Goal: Task Accomplishment & Management: Manage account settings

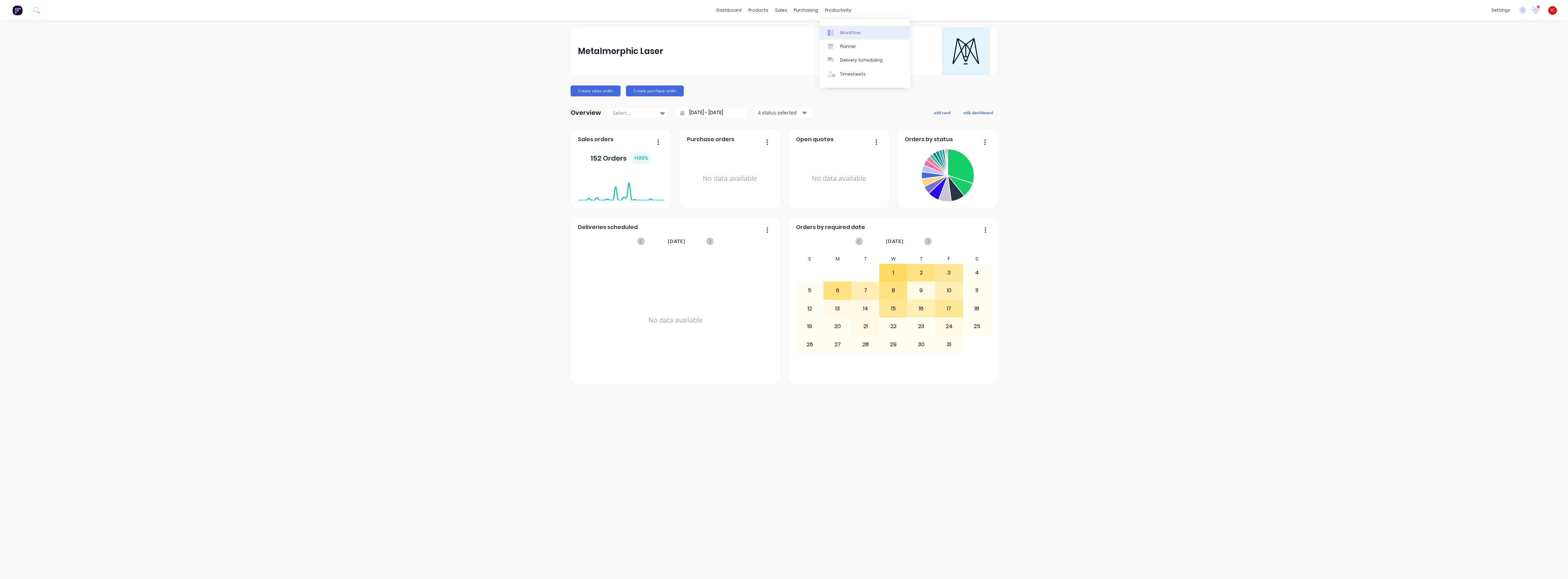
click at [851, 33] on div "Workflow" at bounding box center [850, 33] width 20 height 6
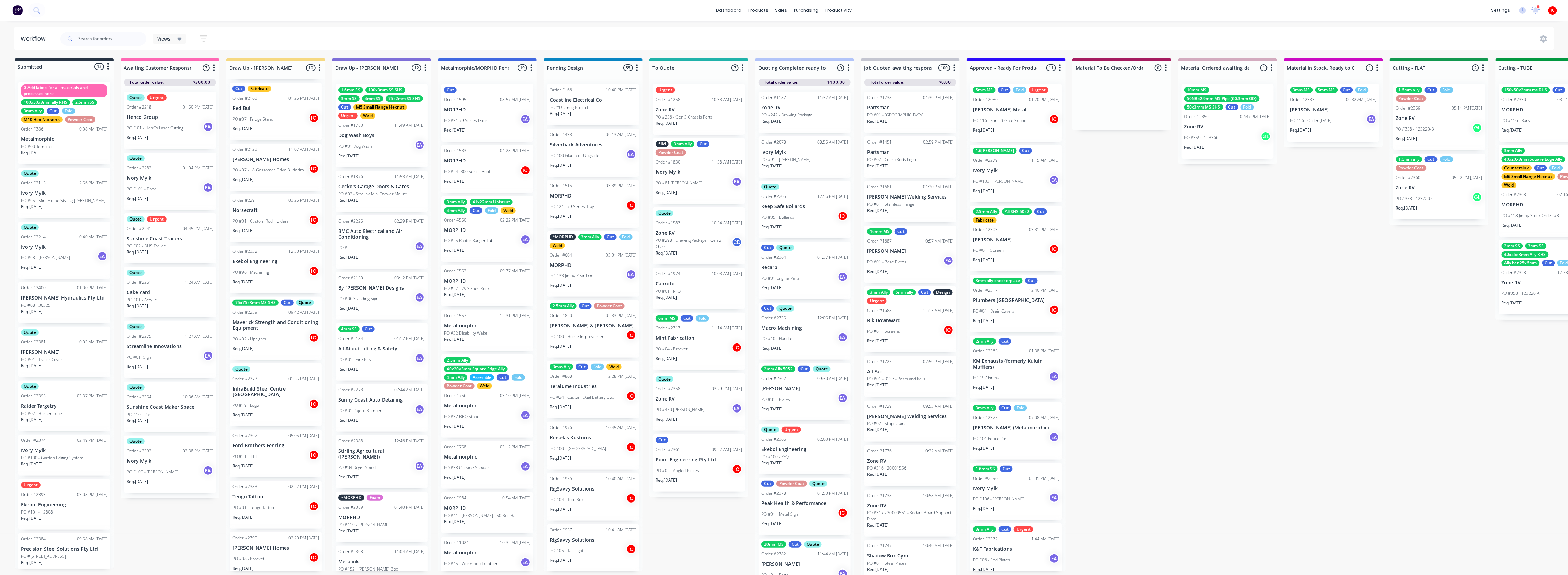
scroll to position [69, 0]
click at [283, 454] on div "PO #11 - 3135 IC" at bounding box center [275, 450] width 87 height 13
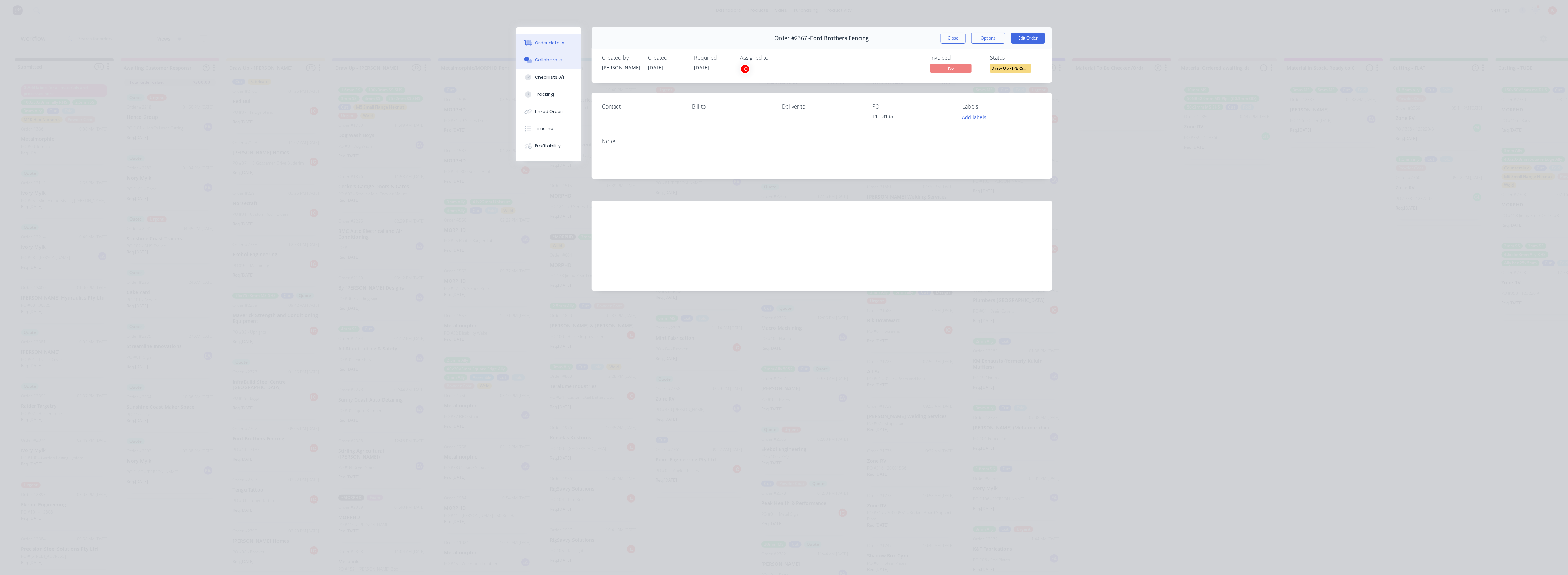
click at [528, 57] on icon at bounding box center [527, 59] width 5 height 4
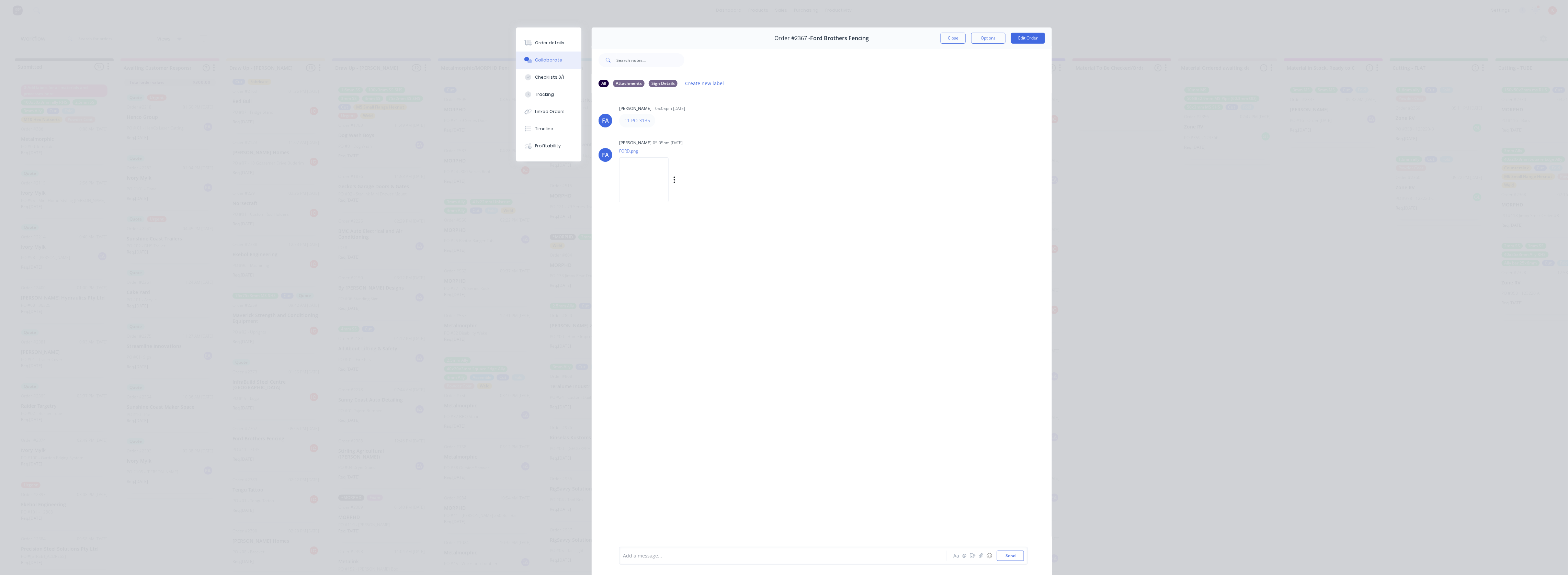
click at [648, 173] on img at bounding box center [644, 180] width 50 height 45
click at [645, 175] on img at bounding box center [644, 180] width 50 height 45
click at [956, 39] on button "Close" at bounding box center [953, 38] width 25 height 11
click at [956, 39] on div "Views Save new view None (Default) edit [PERSON_NAME] edit [PERSON_NAME] edit S…" at bounding box center [807, 39] width 1495 height 20
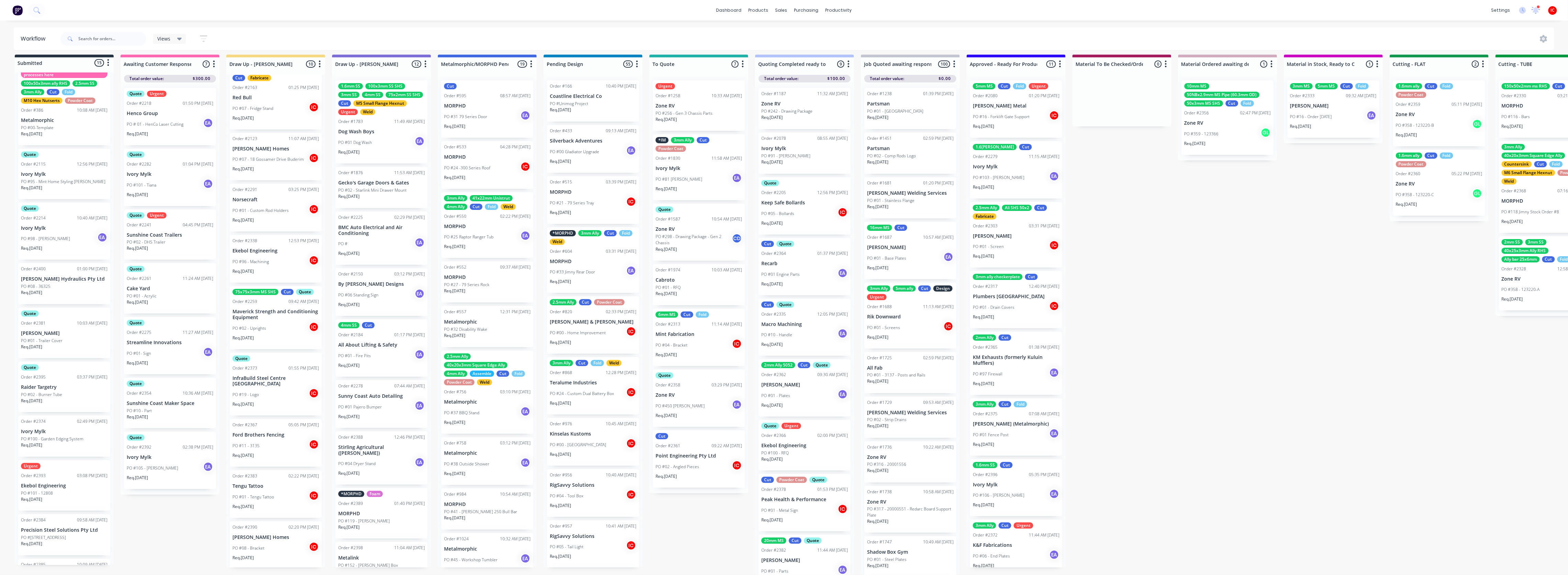
scroll to position [0, 0]
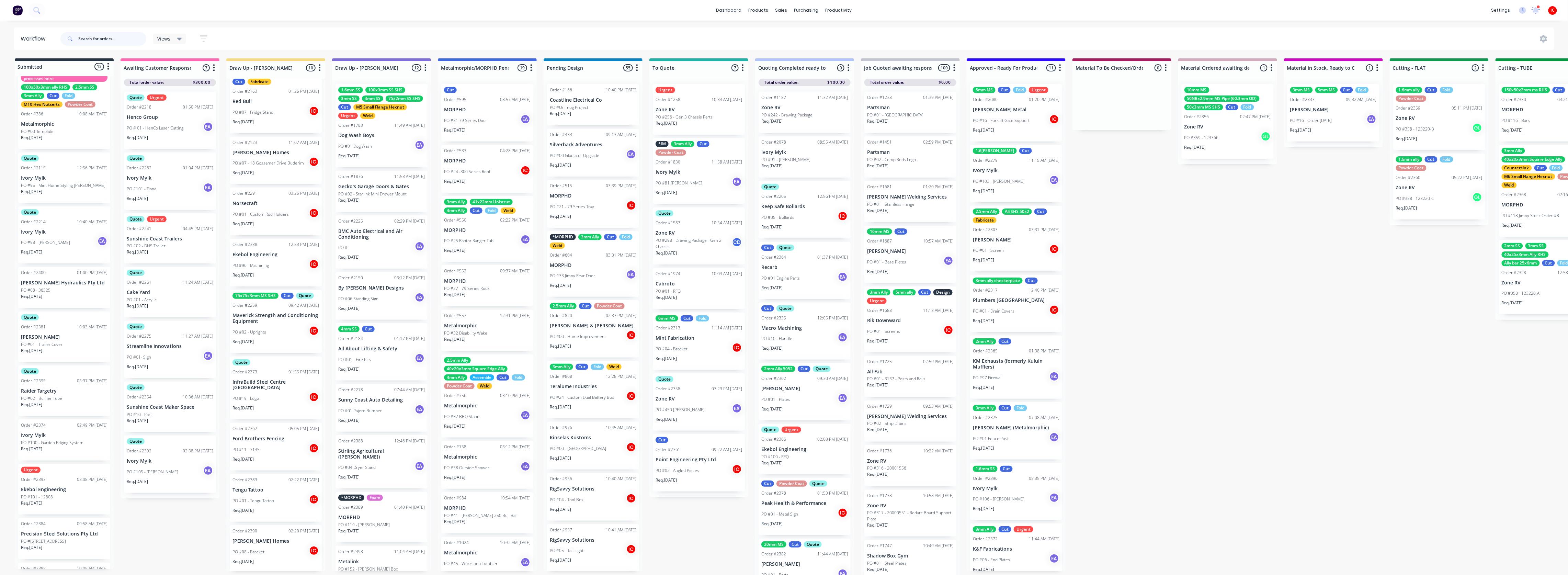
click at [125, 35] on input "text" at bounding box center [111, 39] width 68 height 14
type input "ford"
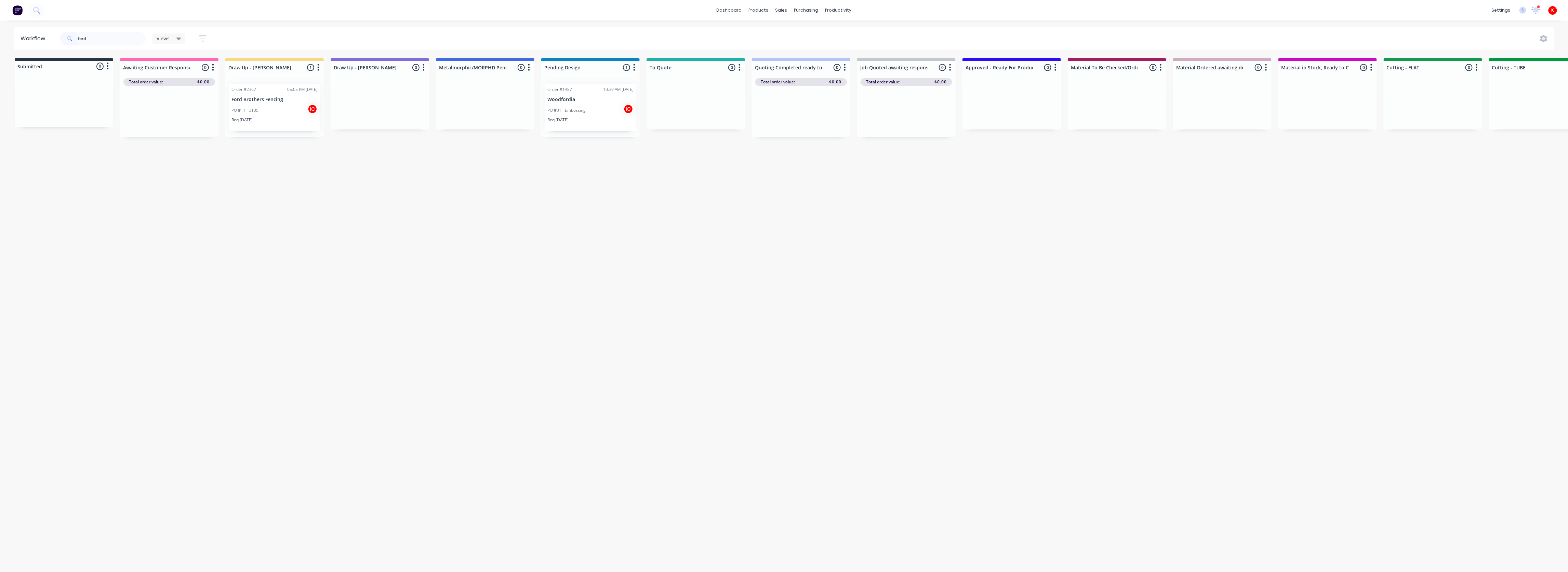
click at [270, 106] on div "PO #11 - 3135 IC" at bounding box center [274, 110] width 86 height 13
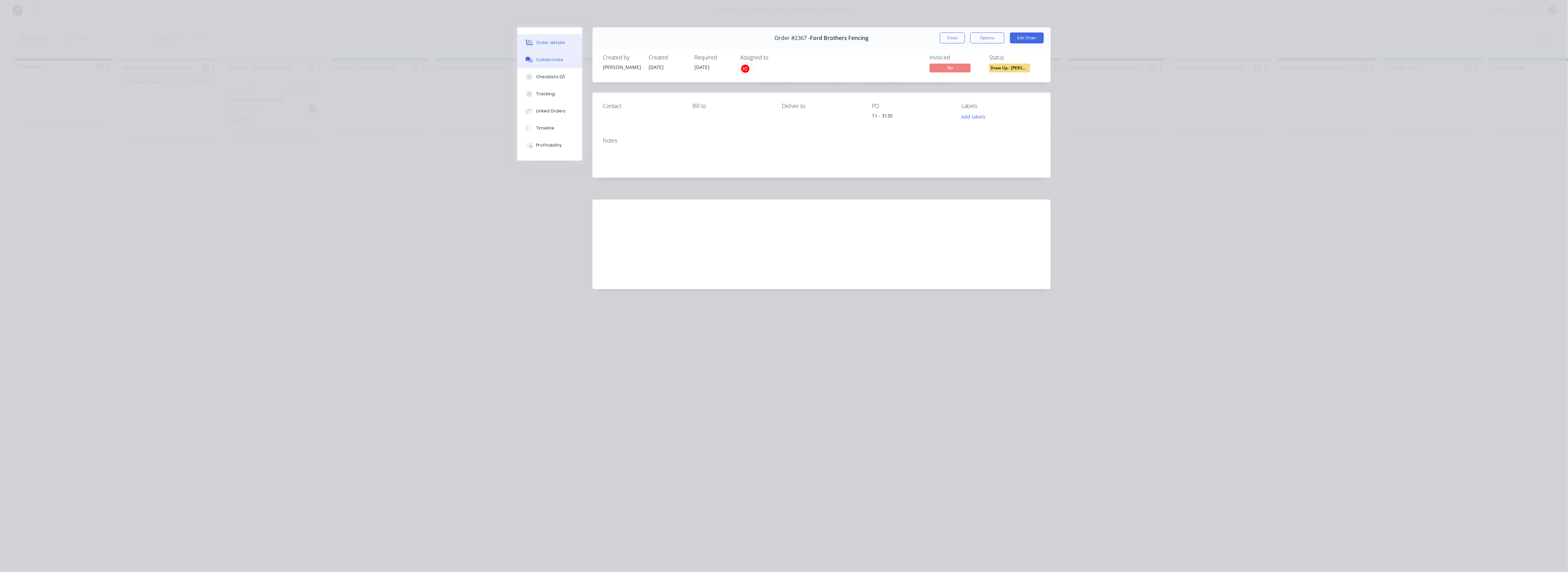
click at [564, 61] on button "Collaborate" at bounding box center [550, 60] width 65 height 17
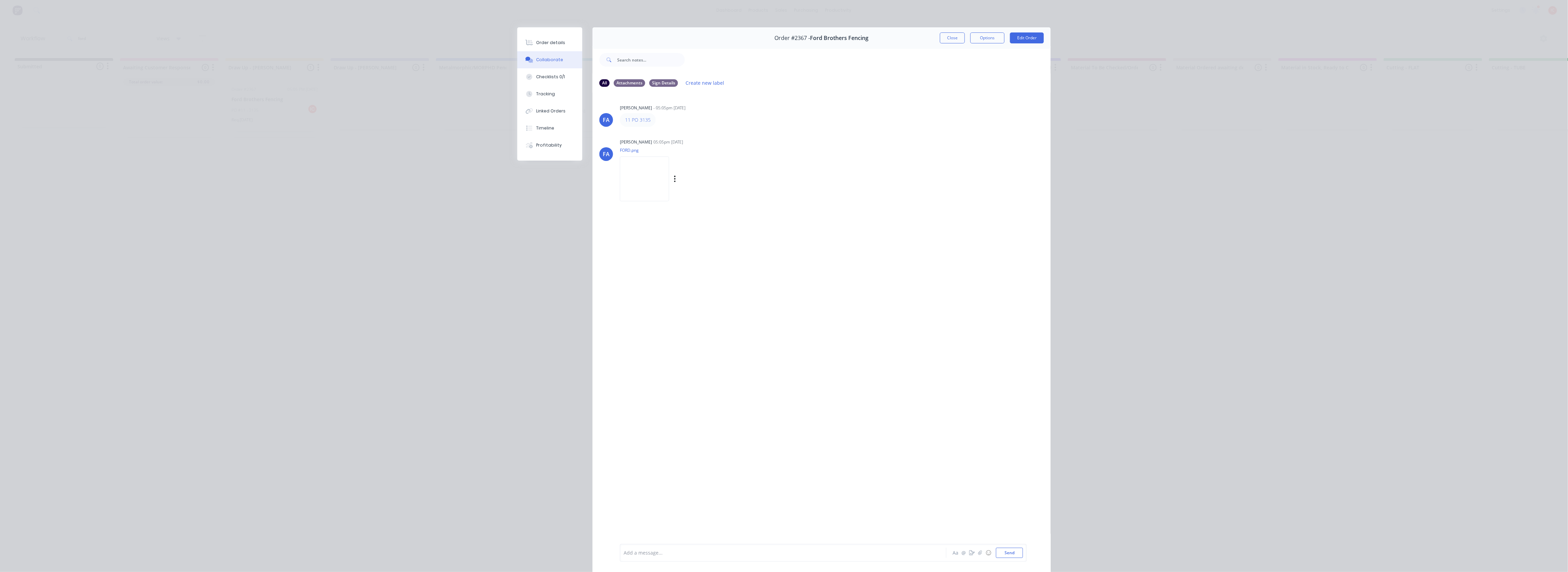
click at [664, 174] on img at bounding box center [644, 179] width 49 height 45
click at [290, 179] on div "Order details Collaborate Checklists 0/1 Tracking Linked Orders Timeline Profit…" at bounding box center [784, 286] width 1568 height 572
click at [550, 36] on button "Order details" at bounding box center [550, 43] width 65 height 17
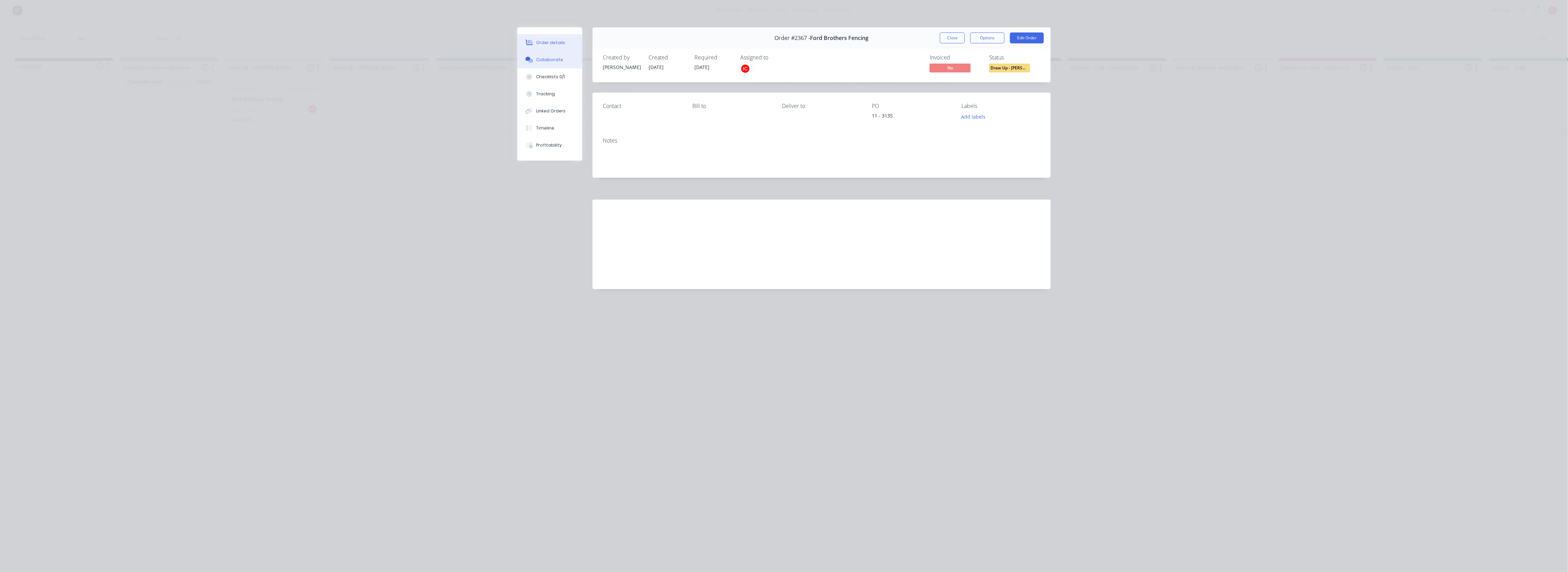
click at [541, 60] on div "Collaborate" at bounding box center [549, 59] width 27 height 6
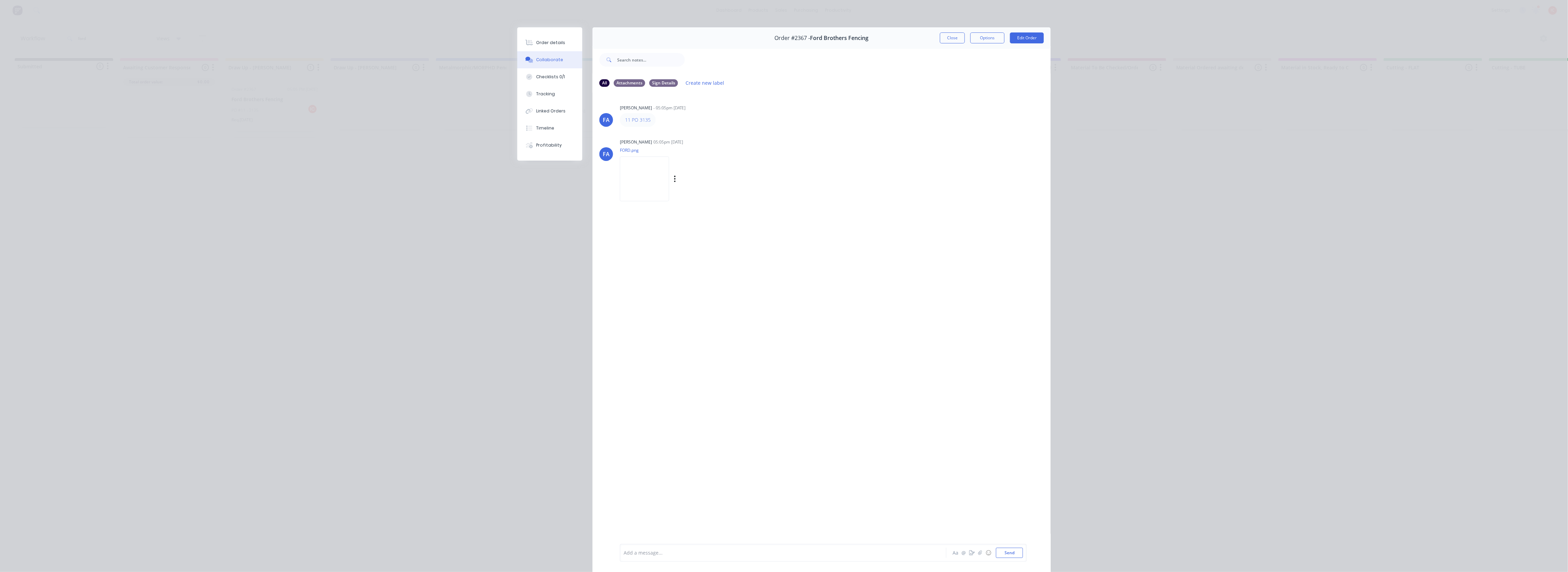
click at [646, 165] on img at bounding box center [644, 179] width 49 height 45
click at [945, 38] on button "Close" at bounding box center [953, 38] width 25 height 11
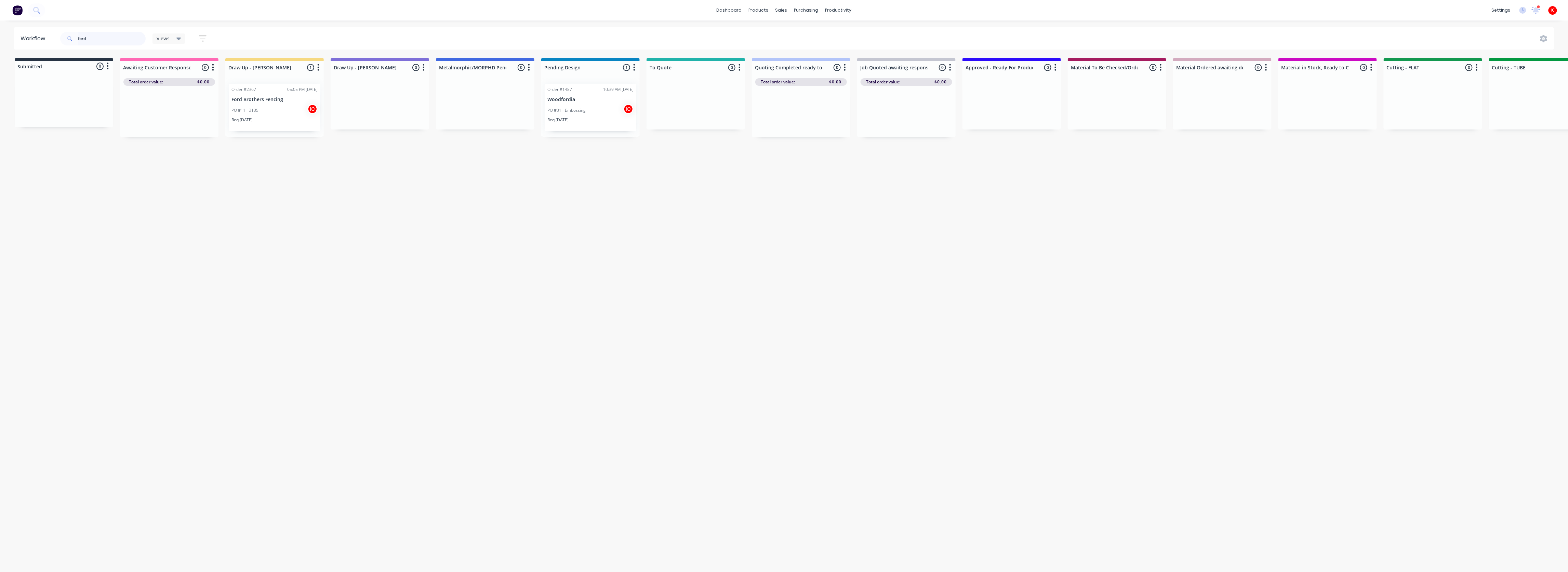
drag, startPoint x: 125, startPoint y: 38, endPoint x: 10, endPoint y: 33, distance: 115.1
click at [10, 32] on div "Workflow ford Views Save new view None (Default) edit [PERSON_NAME] edit [PERSO…" at bounding box center [784, 38] width 1568 height 22
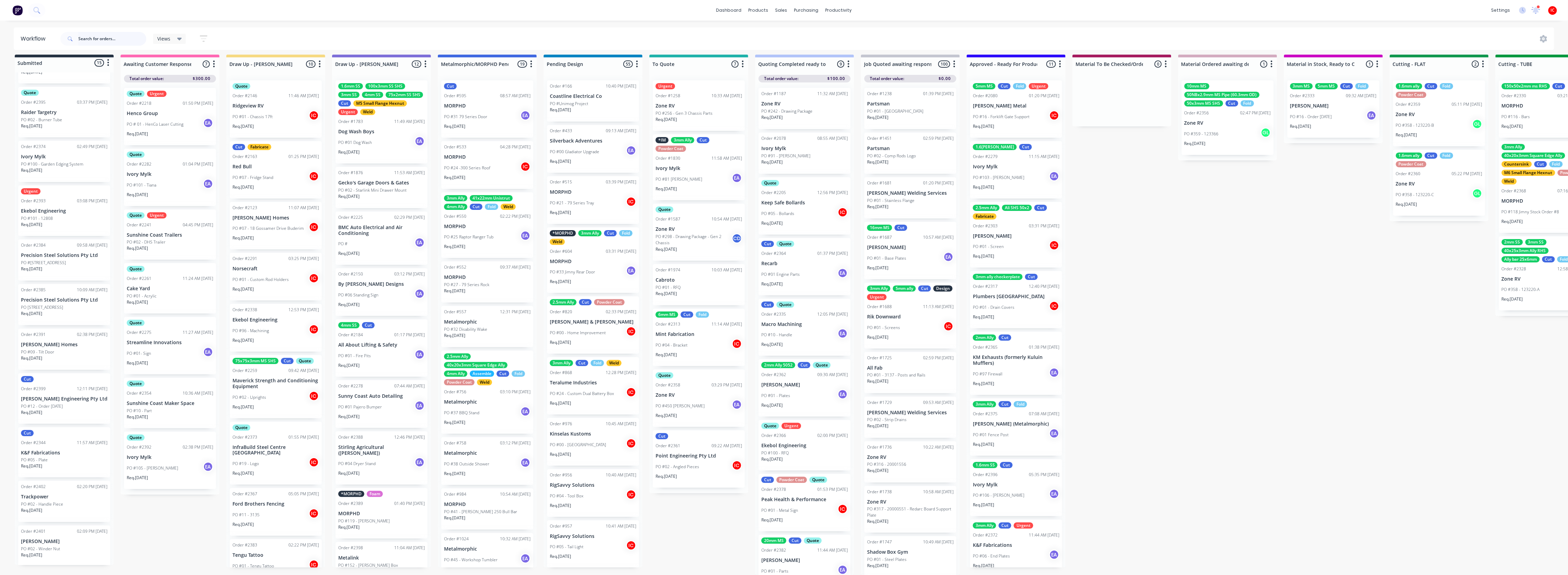
scroll to position [11, 0]
click at [71, 457] on div "PO #05 - Plate" at bounding box center [64, 460] width 87 height 6
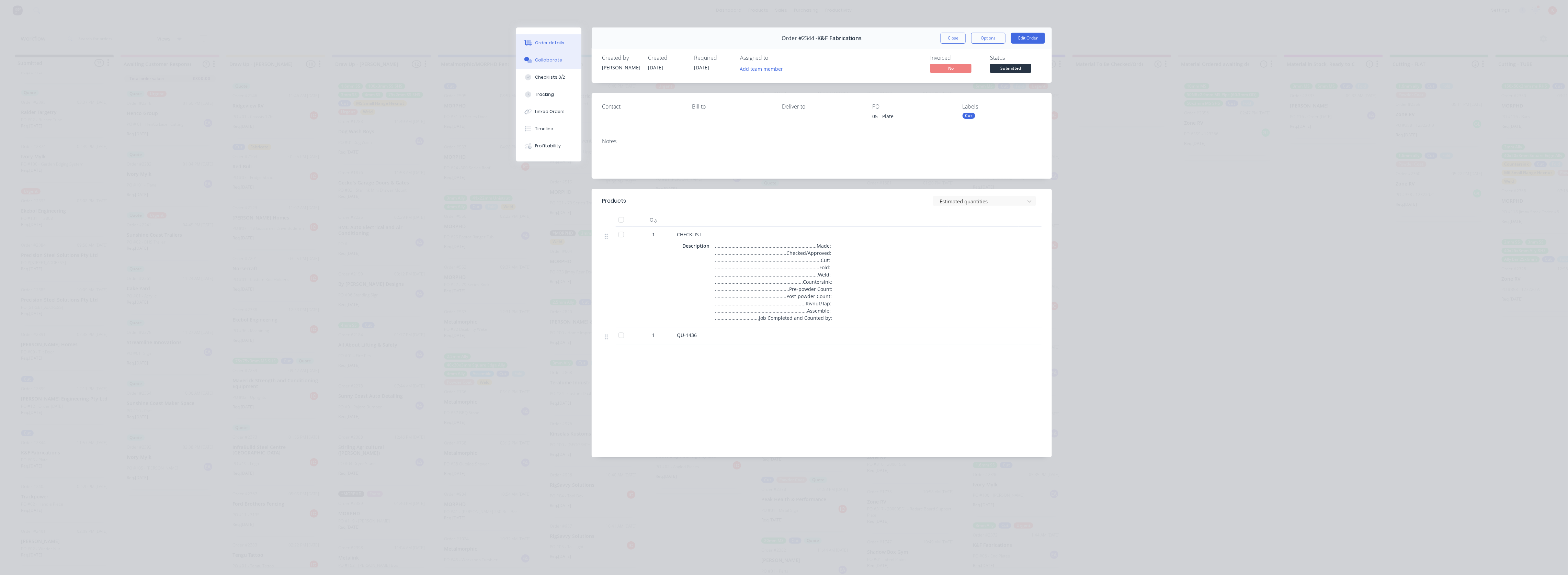
click at [551, 60] on div "Collaborate" at bounding box center [549, 60] width 27 height 6
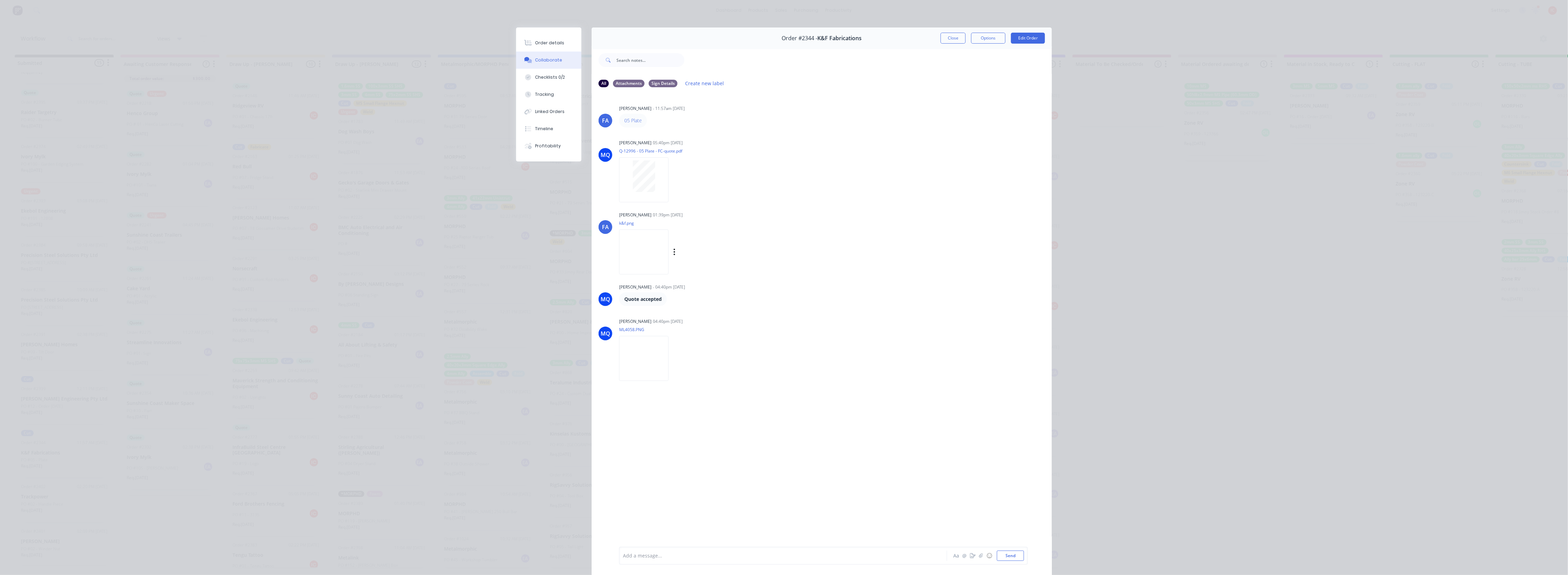
click at [669, 247] on img at bounding box center [644, 252] width 50 height 45
click at [657, 181] on div at bounding box center [643, 176] width 43 height 31
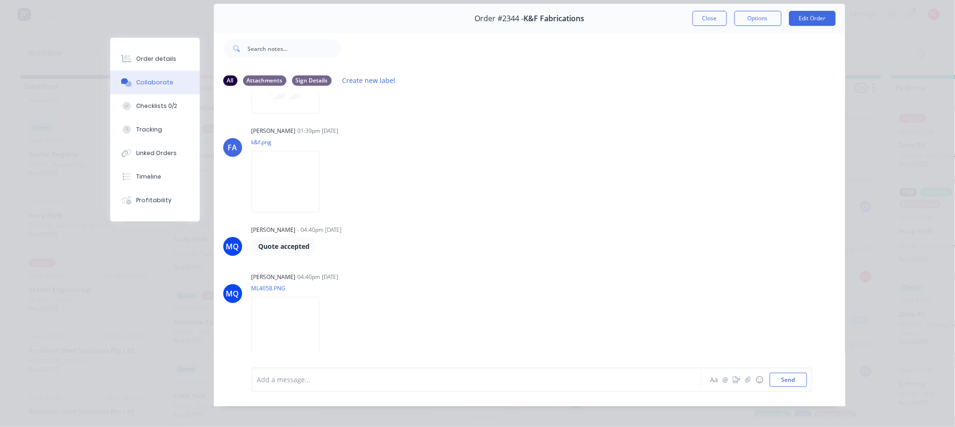
scroll to position [52, 0]
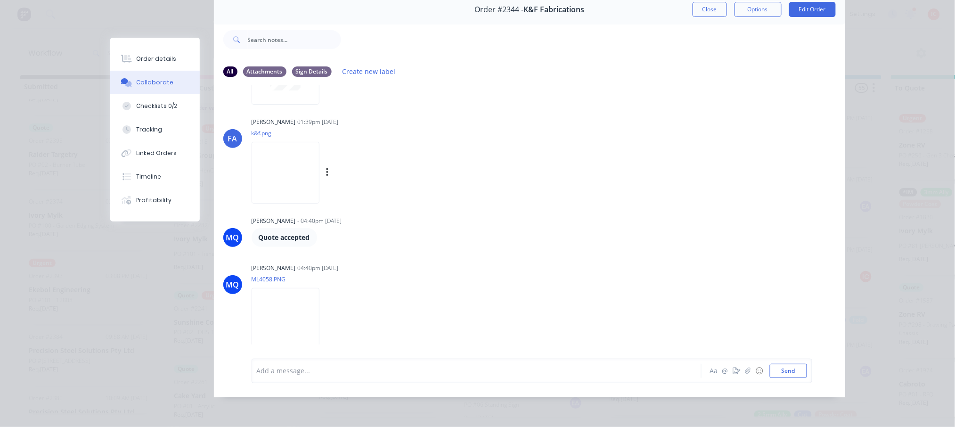
click at [293, 147] on img at bounding box center [286, 173] width 68 height 62
click at [320, 314] on img at bounding box center [286, 319] width 68 height 62
click at [319, 161] on img at bounding box center [286, 173] width 68 height 62
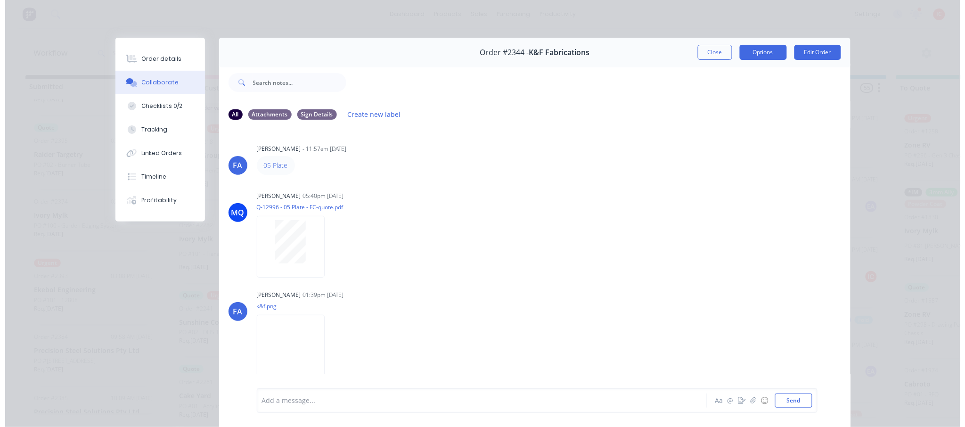
scroll to position [0, 0]
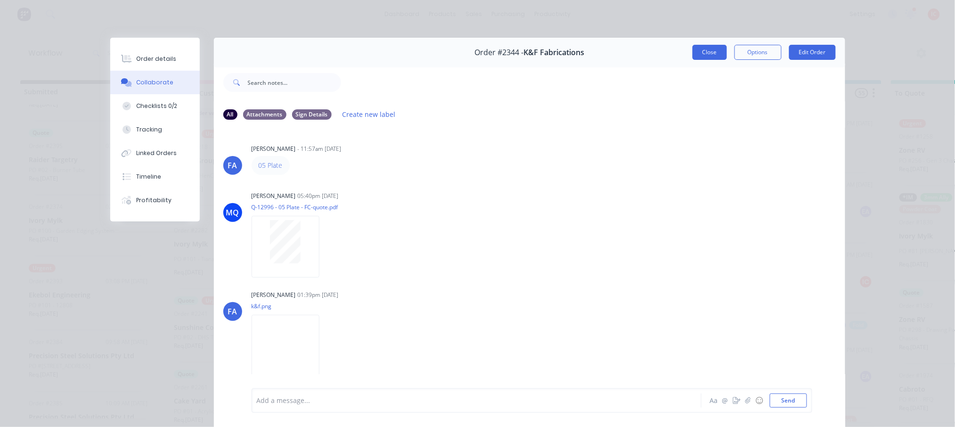
click at [717, 51] on button "Close" at bounding box center [710, 52] width 34 height 15
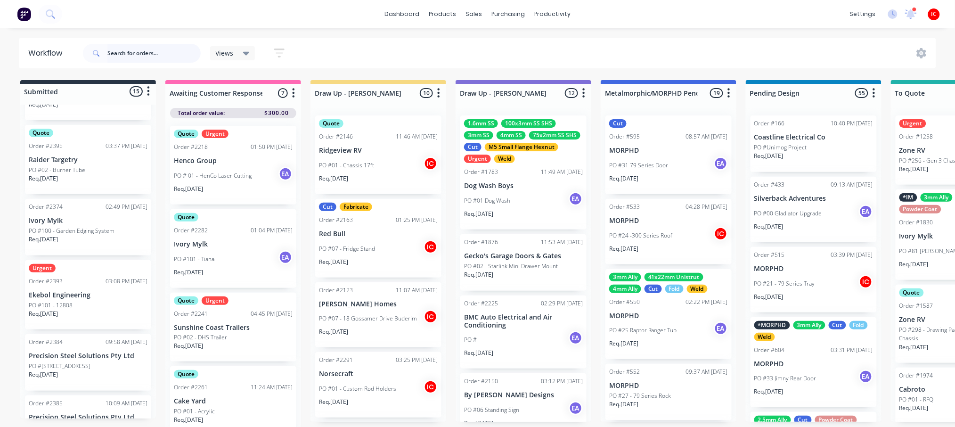
click at [177, 49] on input "text" at bounding box center [153, 53] width 93 height 19
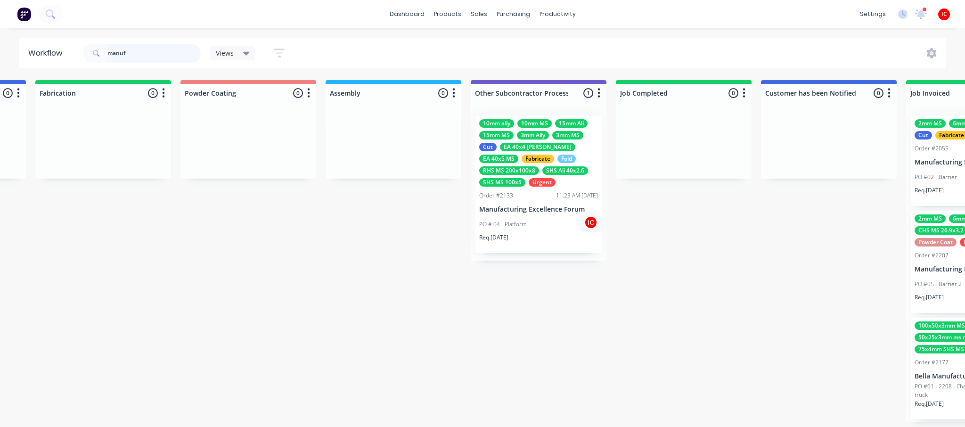
scroll to position [0, 2599]
type input "manuf"
click at [554, 230] on div "PO # 04 - Platform IC" at bounding box center [536, 224] width 119 height 18
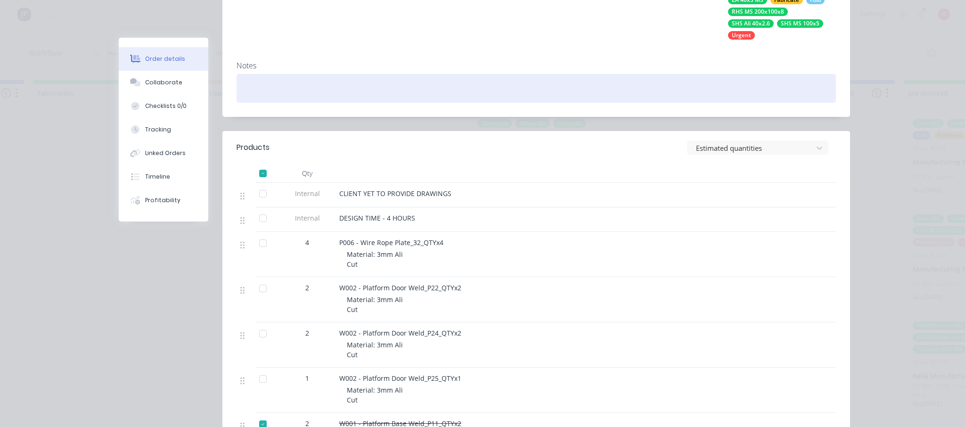
scroll to position [0, 0]
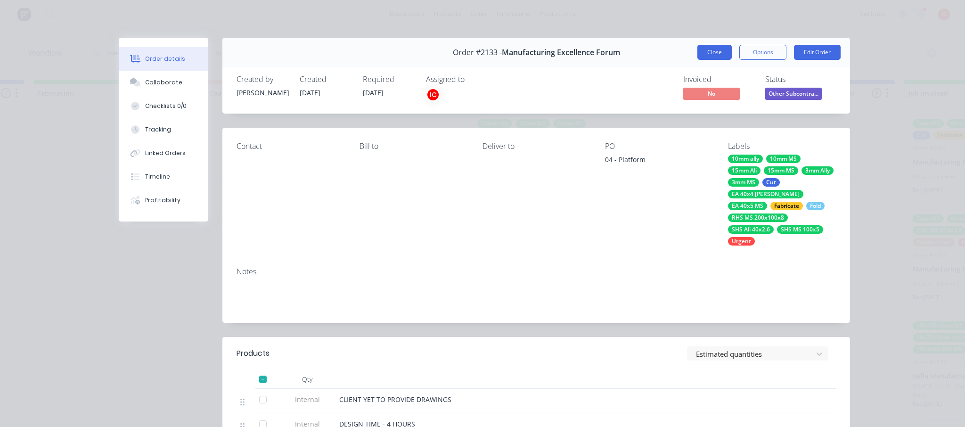
click at [719, 51] on button "Close" at bounding box center [714, 52] width 34 height 15
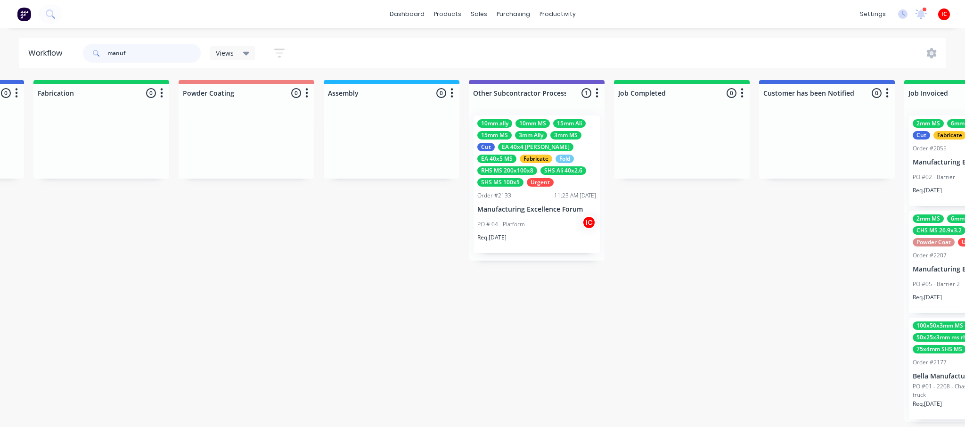
drag, startPoint x: 161, startPoint y: 51, endPoint x: 2, endPoint y: 51, distance: 158.8
click at [2, 51] on div "Workflow manuf Views Save new view None (Default) edit [PERSON_NAME] edit [PERS…" at bounding box center [482, 53] width 965 height 31
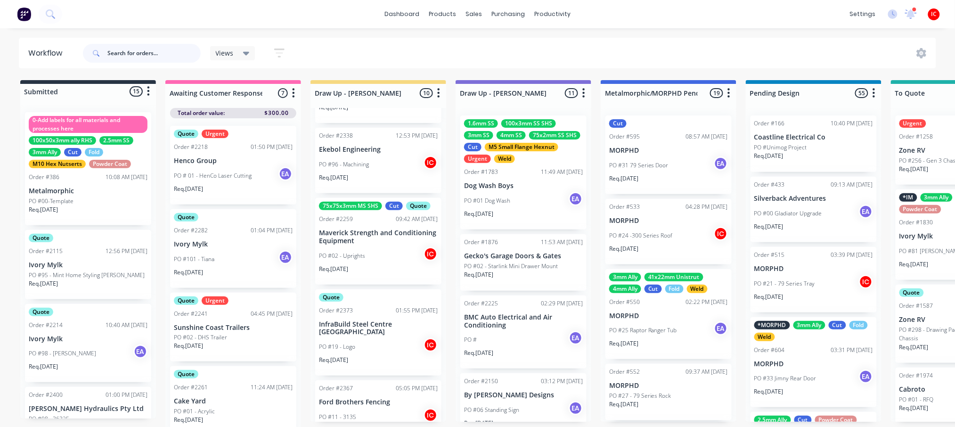
scroll to position [314, 0]
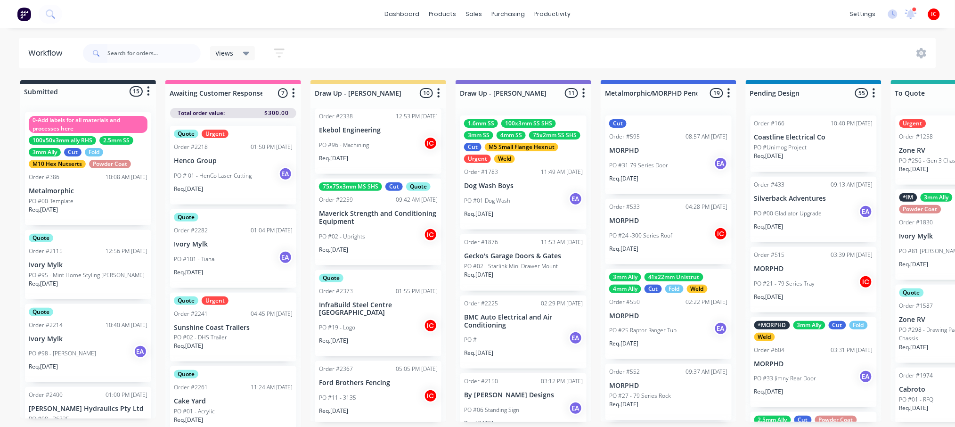
click at [381, 230] on div "PO #02 - Uprights IC" at bounding box center [378, 237] width 119 height 18
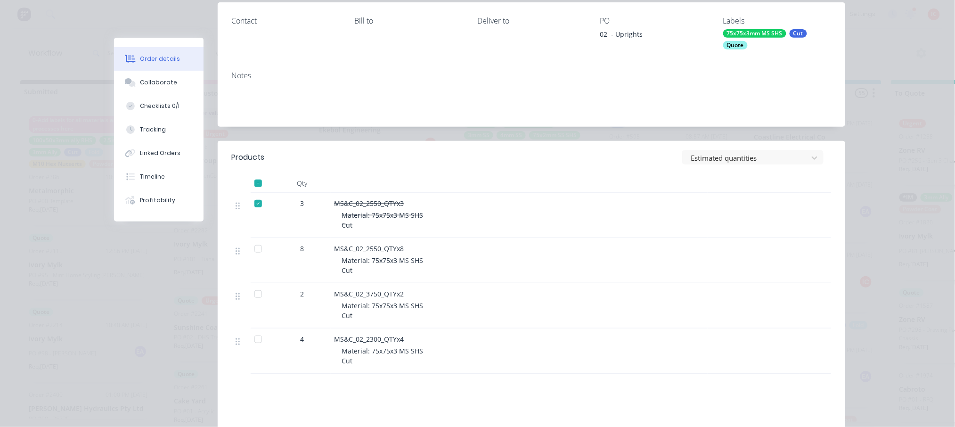
scroll to position [0, 0]
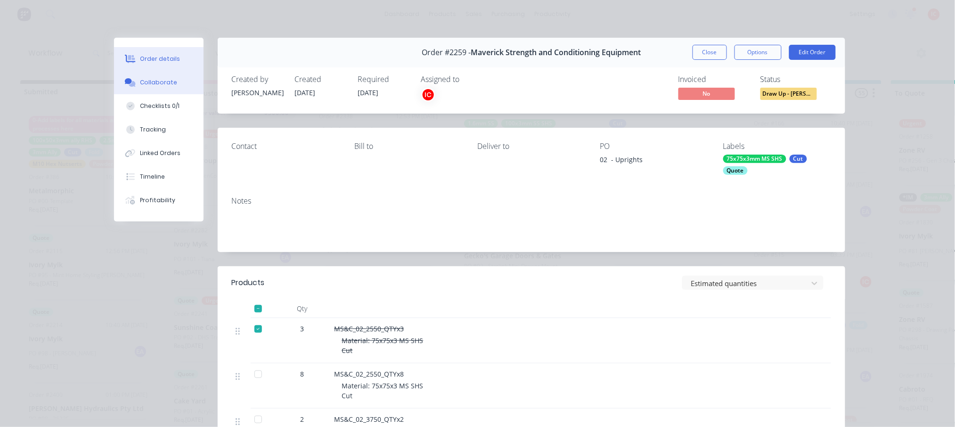
click at [149, 89] on button "Collaborate" at bounding box center [159, 83] width 90 height 24
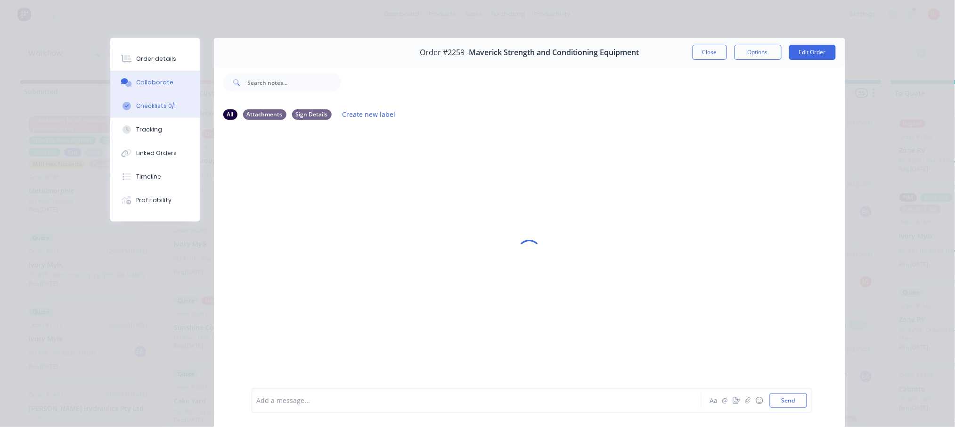
click at [151, 106] on div "Checklists 0/1" at bounding box center [156, 106] width 40 height 8
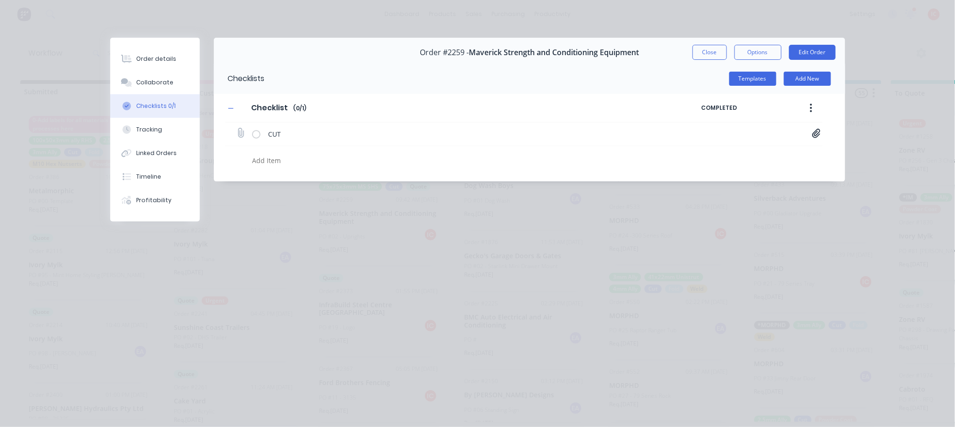
click at [818, 135] on icon at bounding box center [816, 133] width 8 height 9
click at [808, 154] on icon at bounding box center [809, 153] width 6 height 6
type textarea "x"
click at [244, 133] on icon at bounding box center [240, 133] width 12 height 12
click at [237, 129] on input "file" at bounding box center [237, 129] width 0 height 0
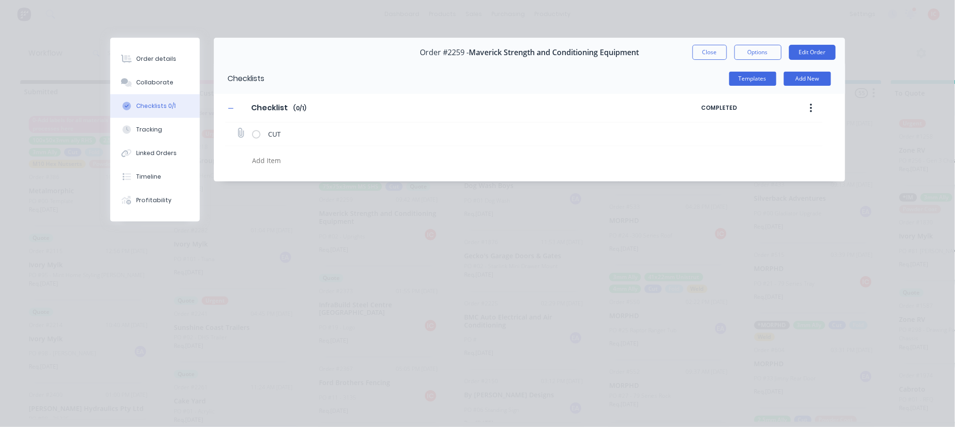
type input "C:\fakepath\MS&C_02_Master_V4.PDF"
click at [149, 60] on div "Order details" at bounding box center [156, 59] width 40 height 8
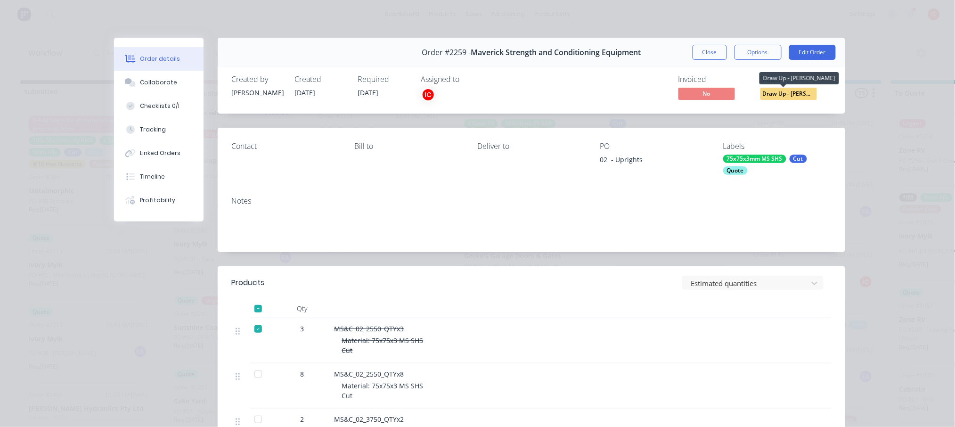
click at [801, 92] on span "Draw Up - [PERSON_NAME]" at bounding box center [789, 94] width 57 height 12
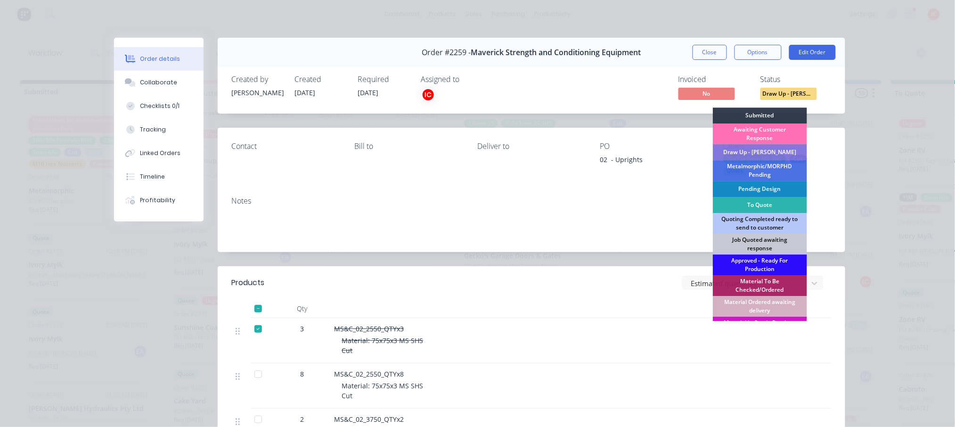
click at [769, 262] on div "Approved - Ready For Production" at bounding box center [760, 264] width 94 height 21
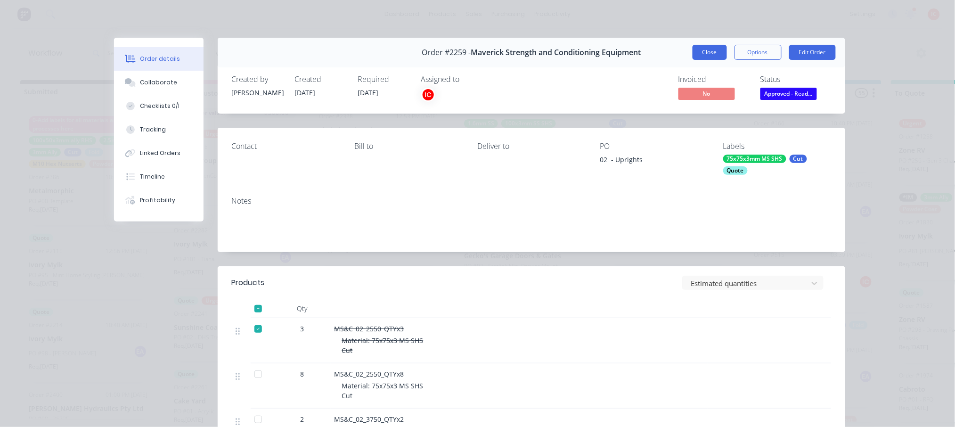
click at [697, 51] on button "Close" at bounding box center [710, 52] width 34 height 15
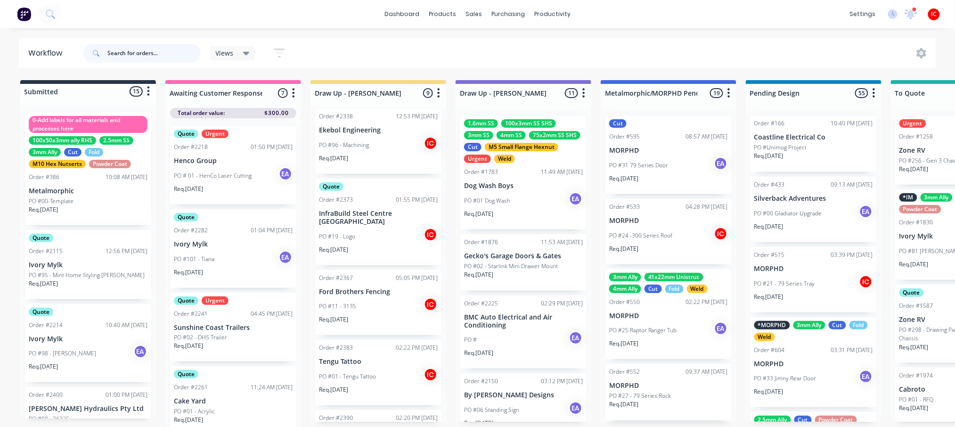
click at [150, 49] on input "text" at bounding box center [153, 53] width 93 height 19
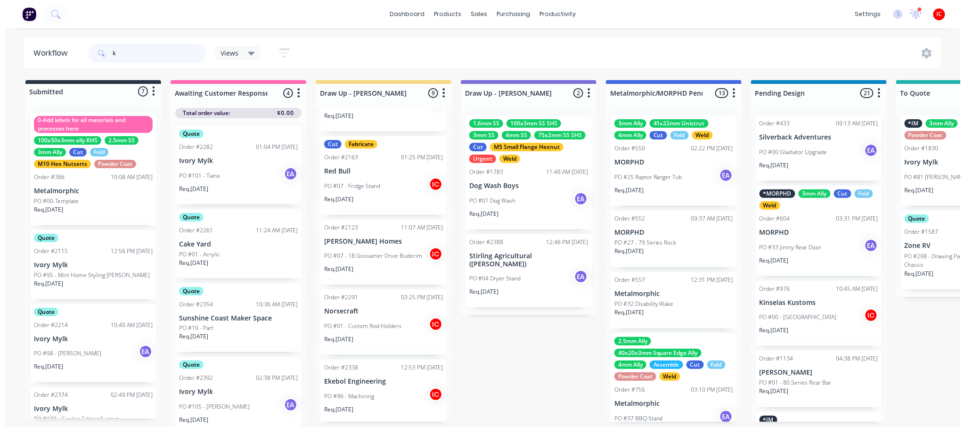
scroll to position [189, 0]
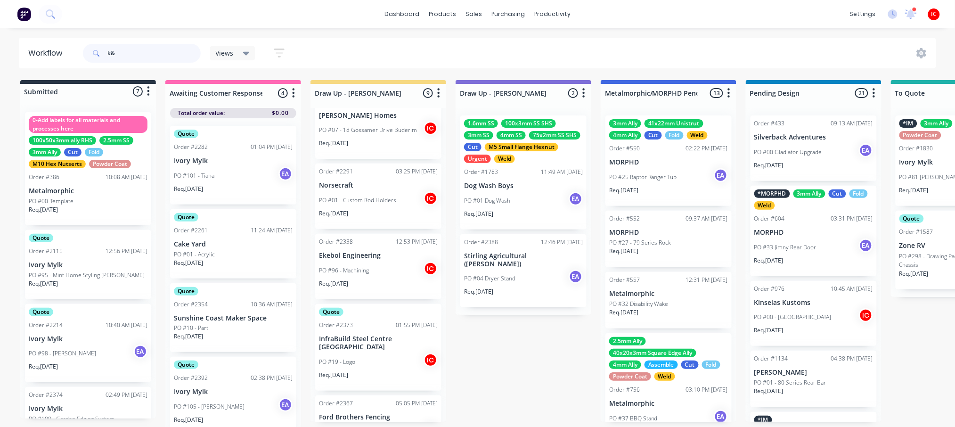
type input "k&"
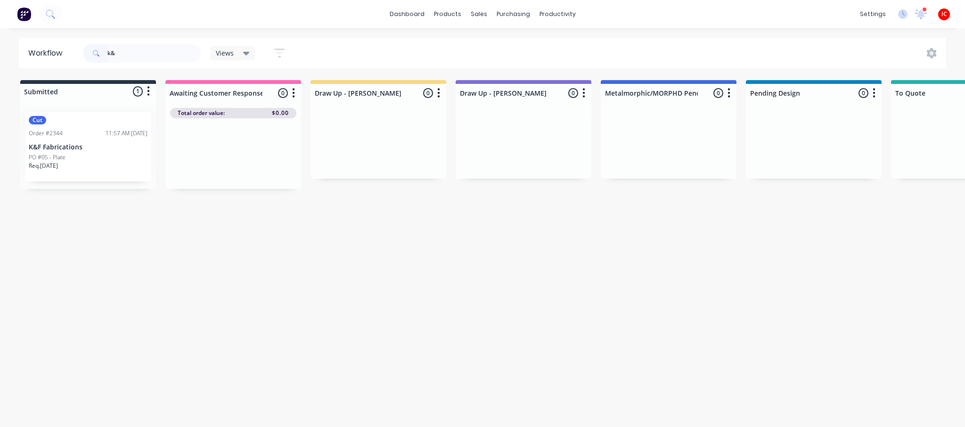
click at [108, 163] on div "Req. [DATE]" at bounding box center [88, 170] width 119 height 16
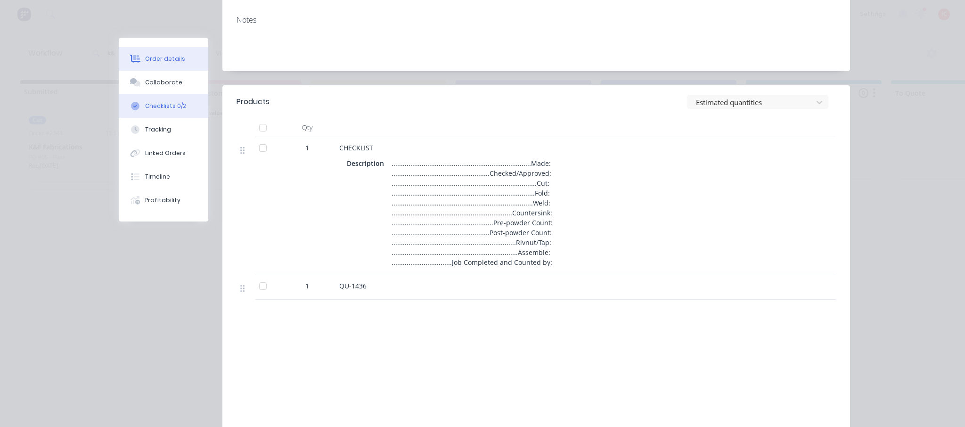
scroll to position [119, 0]
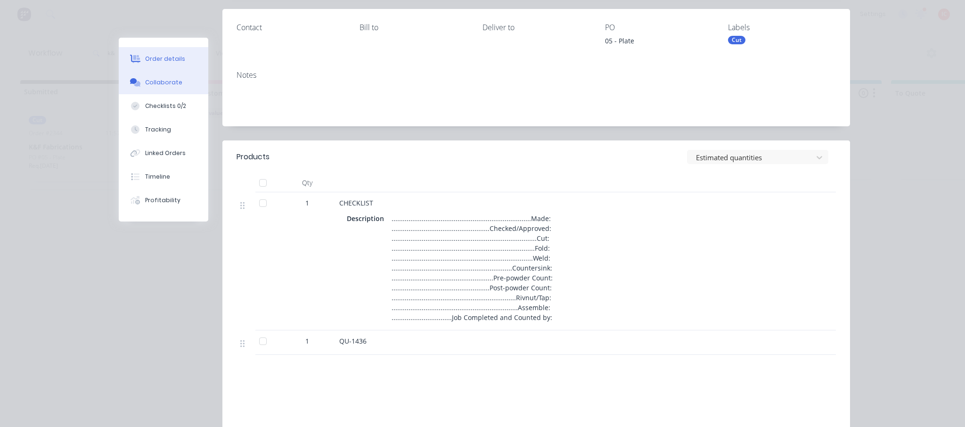
click at [164, 77] on button "Collaborate" at bounding box center [164, 83] width 90 height 24
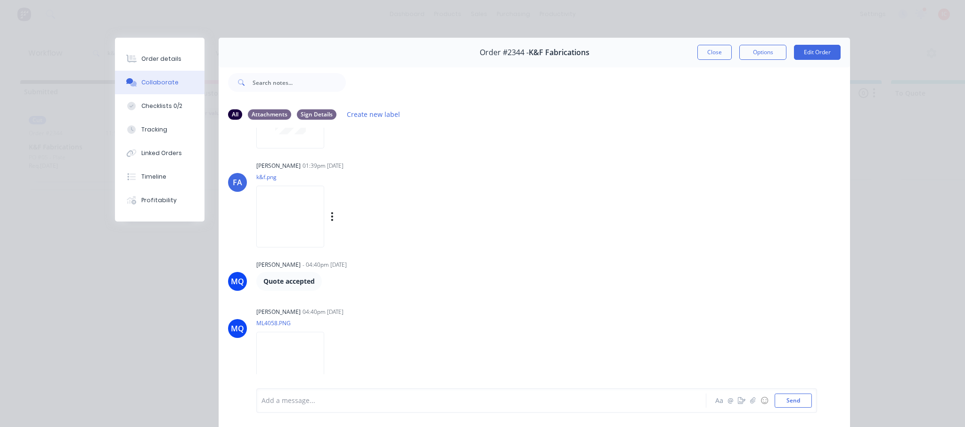
scroll to position [130, 0]
click at [312, 366] on img at bounding box center [290, 362] width 68 height 62
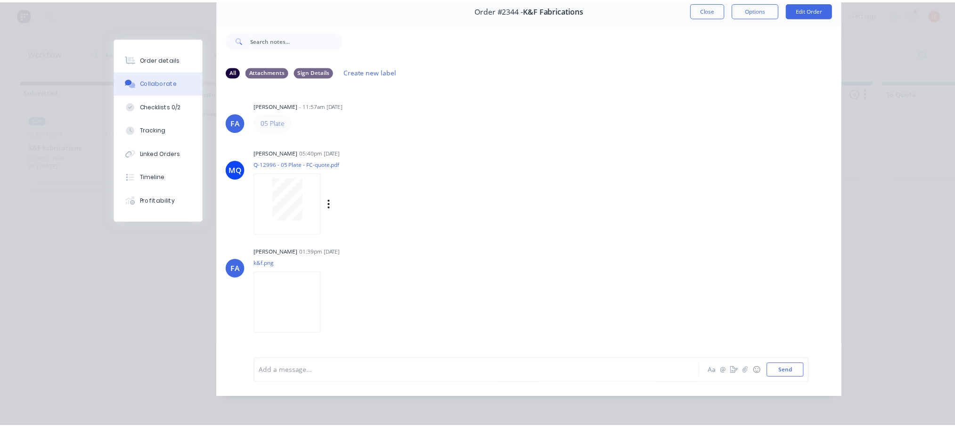
scroll to position [0, 0]
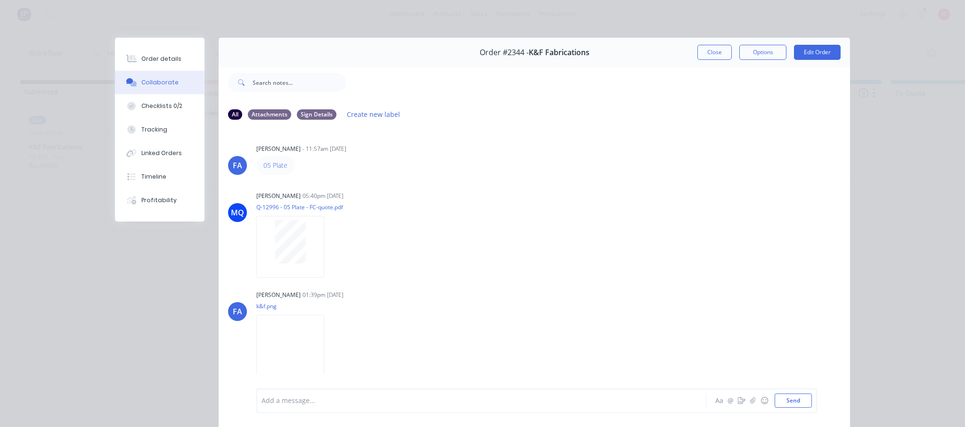
drag, startPoint x: 715, startPoint y: 55, endPoint x: 688, endPoint y: 50, distance: 27.7
click at [715, 55] on button "Close" at bounding box center [714, 52] width 34 height 15
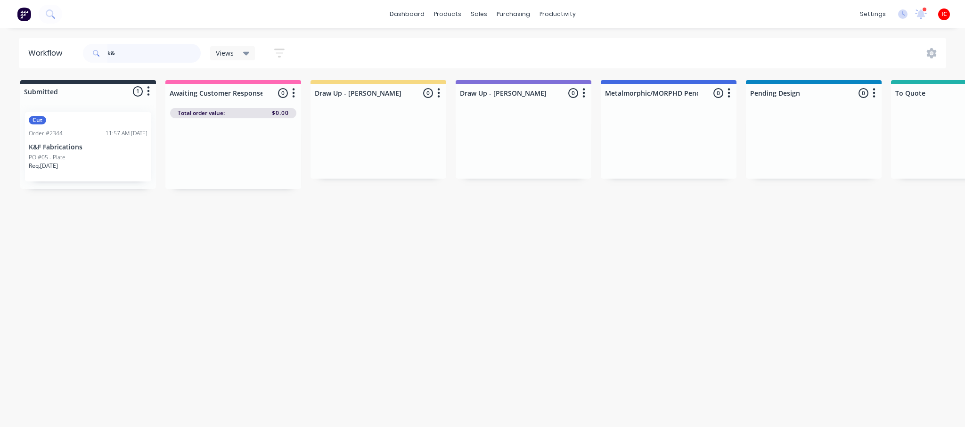
drag, startPoint x: 150, startPoint y: 55, endPoint x: 61, endPoint y: 56, distance: 88.6
click at [61, 56] on header "Workflow k& Views Save new view None (Default) edit [PERSON_NAME] edit [PERSON_…" at bounding box center [483, 53] width 928 height 31
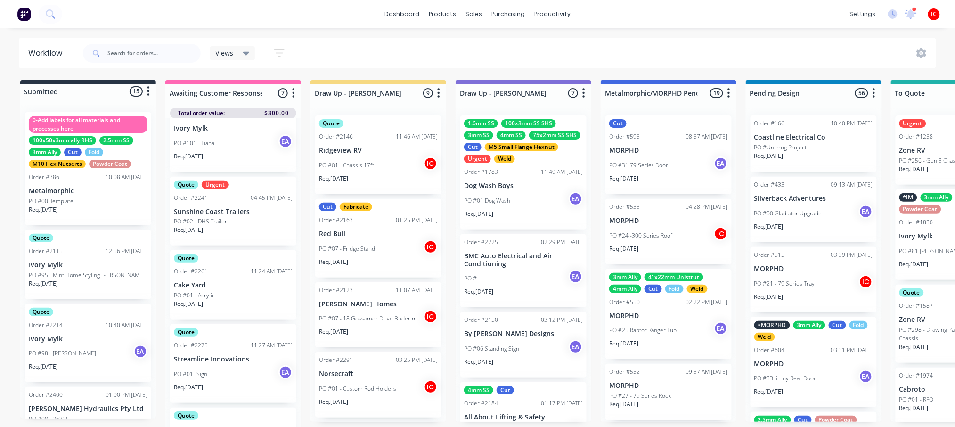
click at [375, 158] on div "PO #01 - Chassis 17ft IC" at bounding box center [378, 165] width 119 height 18
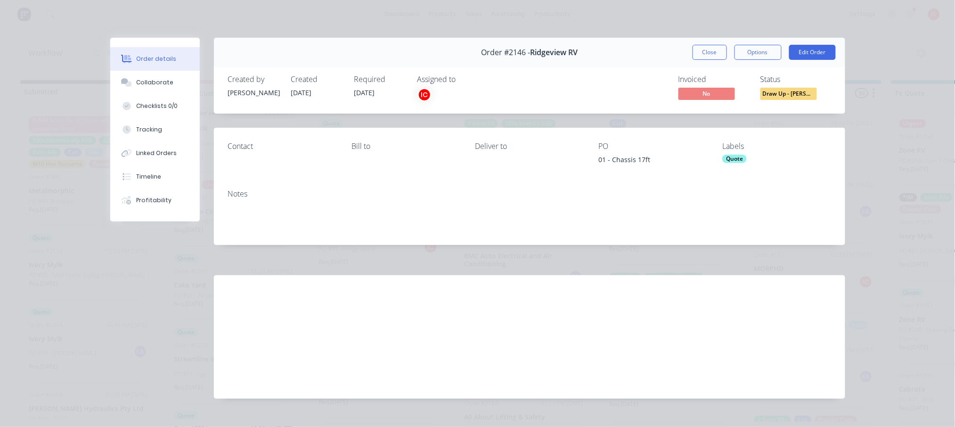
click at [902, 116] on div "Order details Collaborate Checklists 0/0 Tracking Linked Orders Timeline Profit…" at bounding box center [477, 213] width 955 height 427
drag, startPoint x: 711, startPoint y: 49, endPoint x: 295, endPoint y: 153, distance: 429.2
click at [712, 49] on button "Close" at bounding box center [710, 52] width 34 height 15
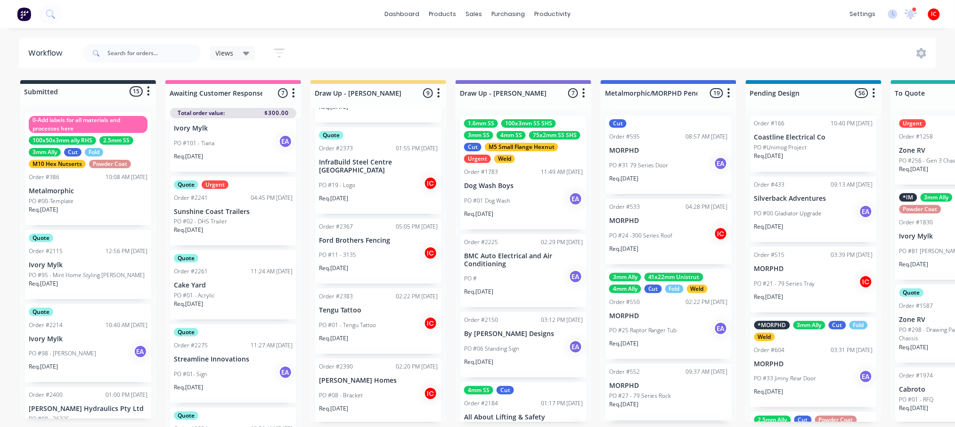
scroll to position [14, 0]
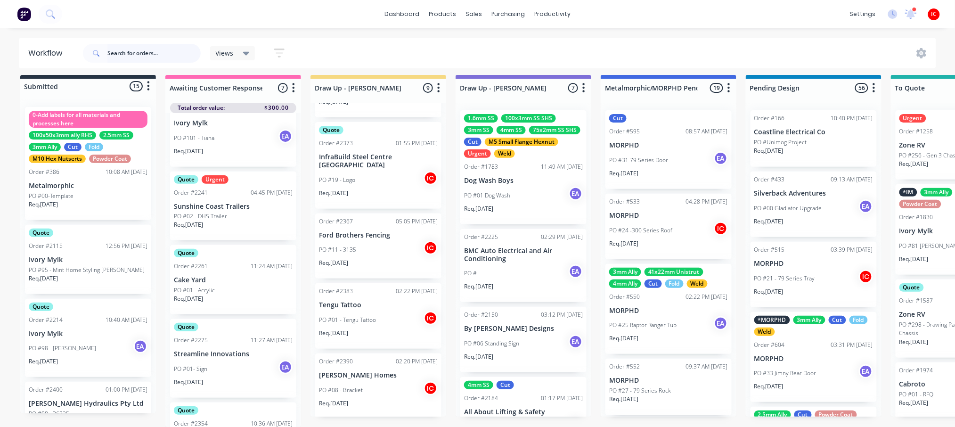
click at [146, 52] on input "text" at bounding box center [153, 53] width 93 height 19
type input "pro"
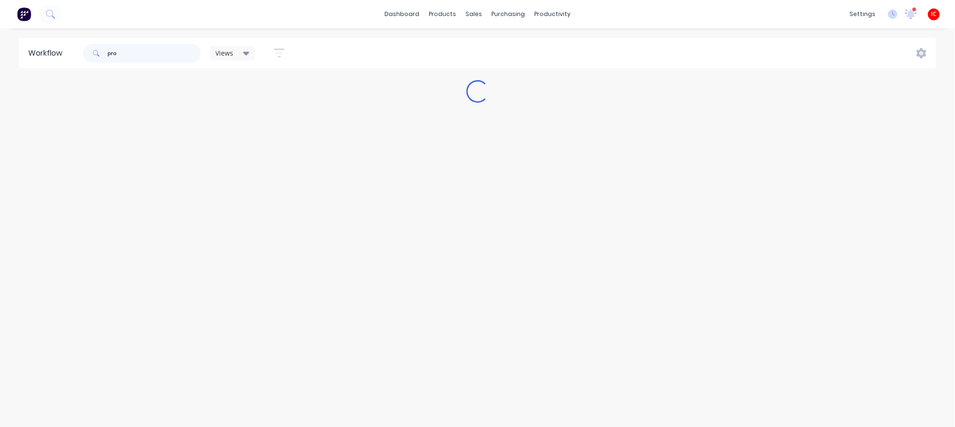
scroll to position [0, 0]
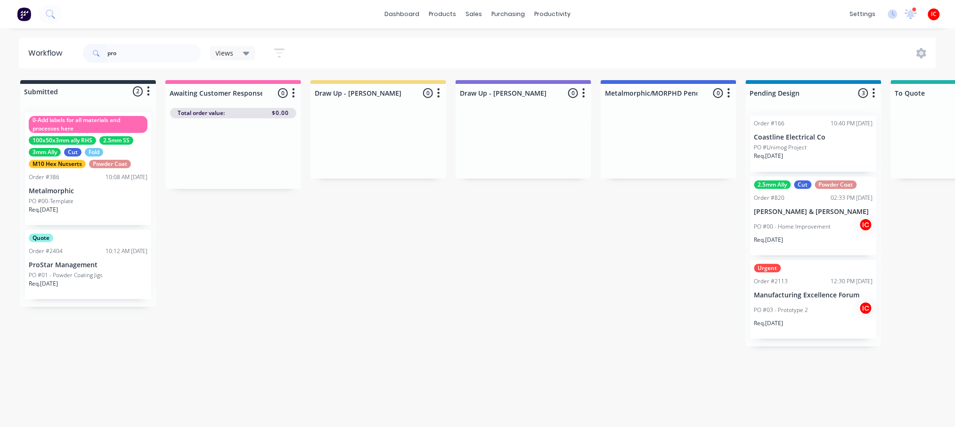
click at [101, 271] on p "PO #01 - Powder Coating Jigs" at bounding box center [66, 275] width 74 height 8
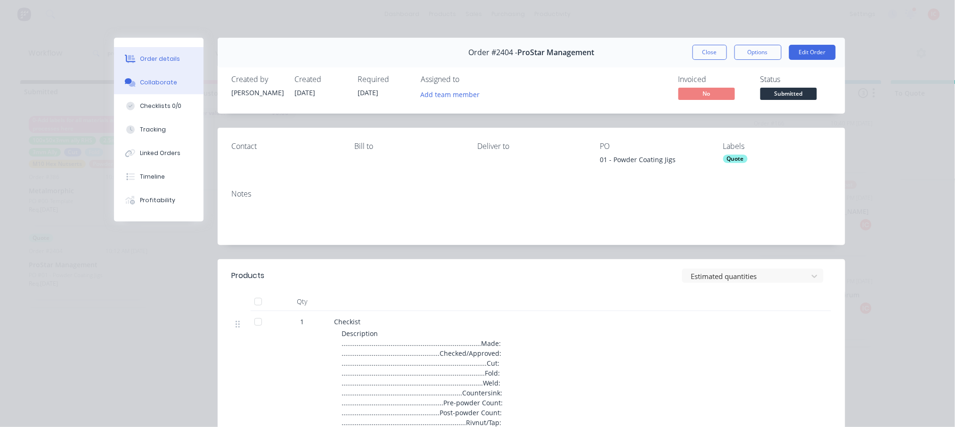
click at [162, 85] on div "Collaborate" at bounding box center [158, 82] width 37 height 8
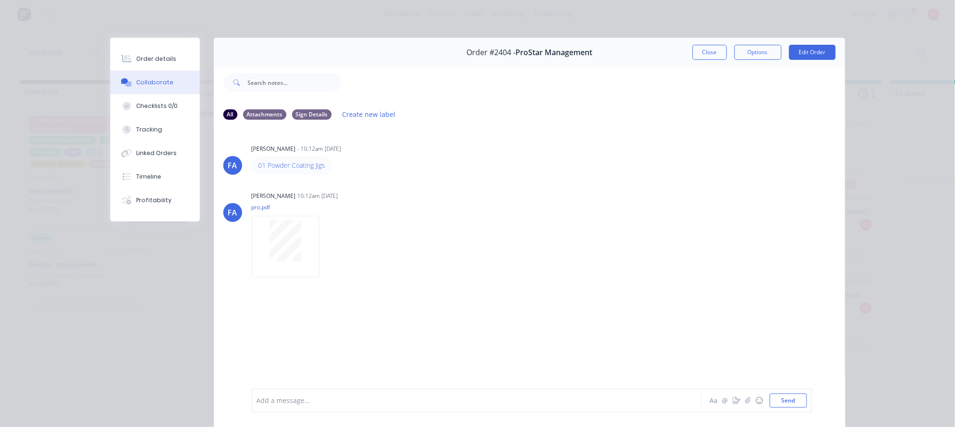
click at [145, 85] on div "Collaborate" at bounding box center [154, 82] width 37 height 8
click at [145, 69] on button "Order details" at bounding box center [155, 59] width 90 height 24
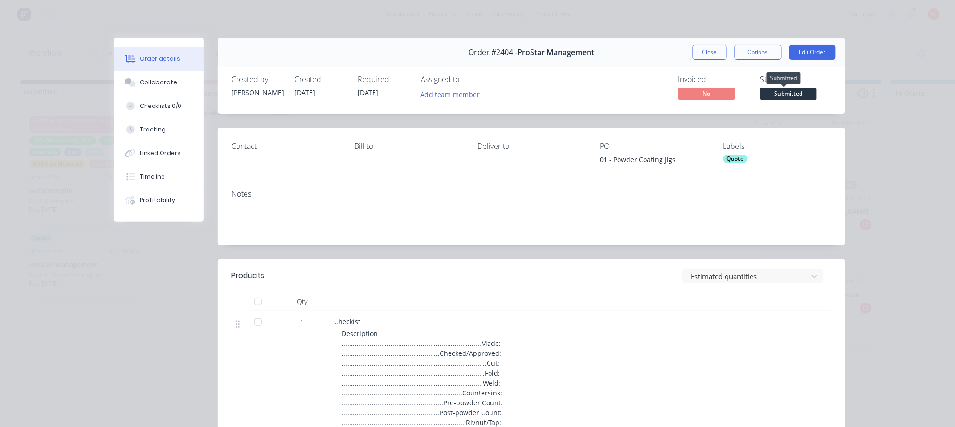
click at [795, 94] on span "Submitted" at bounding box center [789, 94] width 57 height 12
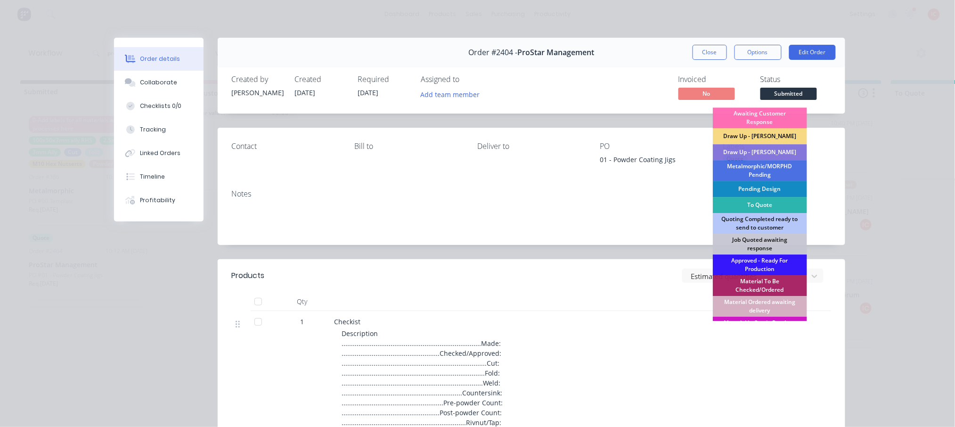
click at [778, 133] on div "Draw Up - [PERSON_NAME]" at bounding box center [760, 136] width 94 height 16
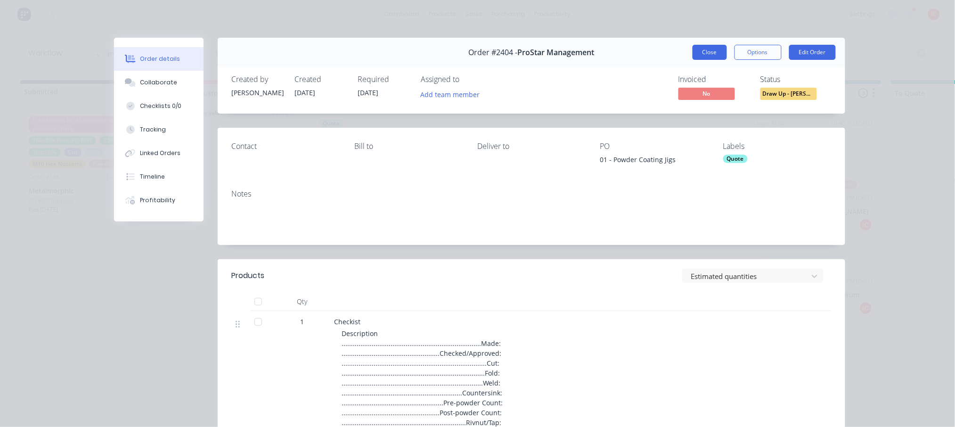
click at [713, 55] on button "Close" at bounding box center [710, 52] width 34 height 15
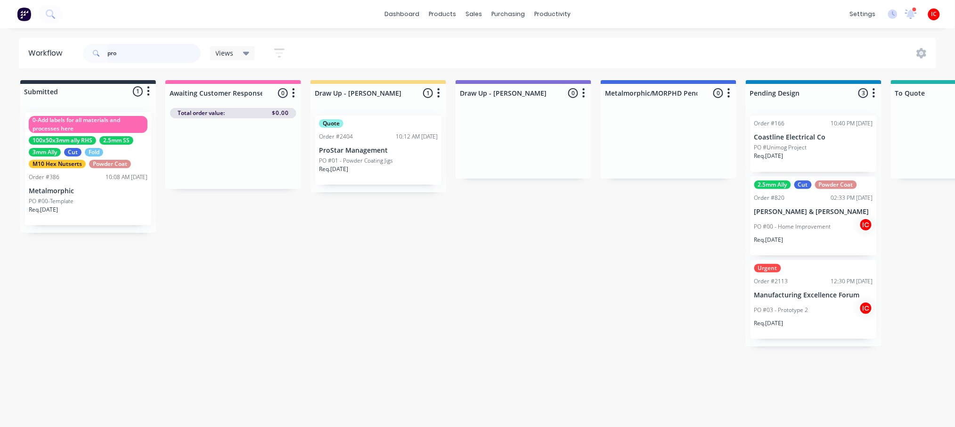
drag, startPoint x: 140, startPoint y: 51, endPoint x: 56, endPoint y: 55, distance: 83.9
click at [56, 55] on header "Workflow pro Views Save new view None (Default) edit [PERSON_NAME] edit [PERSON…" at bounding box center [478, 53] width 918 height 31
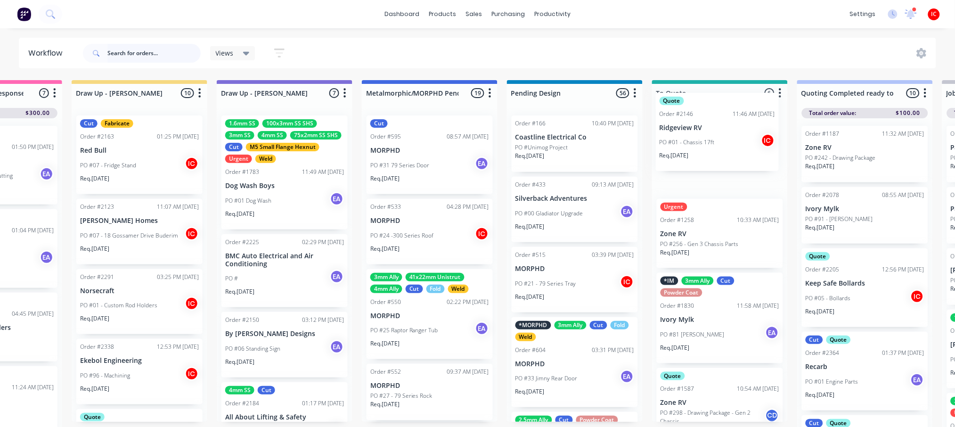
drag, startPoint x: 356, startPoint y: 151, endPoint x: 704, endPoint y: 128, distance: 348.5
